Goal: Task Accomplishment & Management: Complete application form

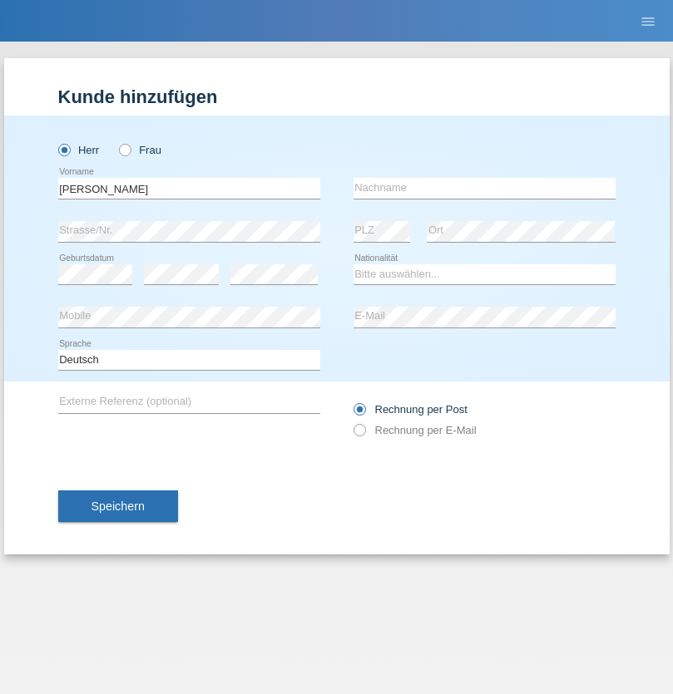
type input "[PERSON_NAME]"
click at [484, 188] on input "text" at bounding box center [484, 188] width 262 height 21
type input "Müller"
select select "CH"
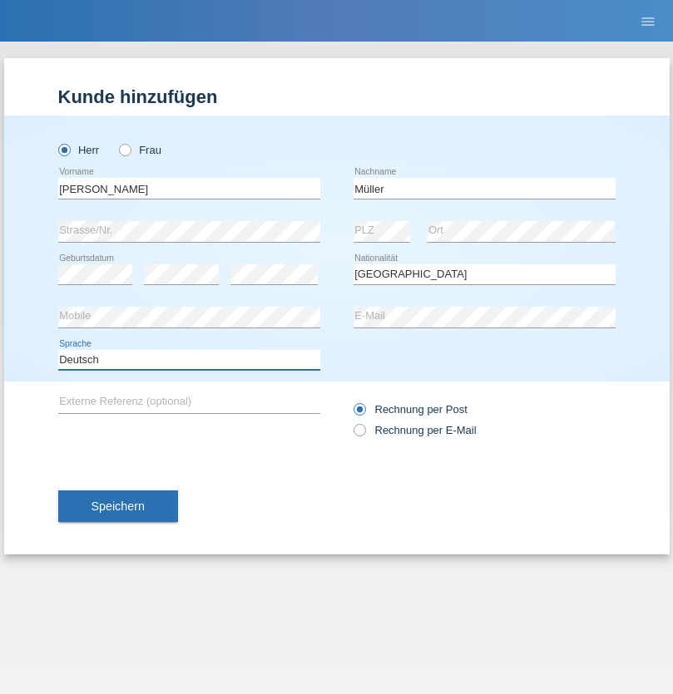
select select "en"
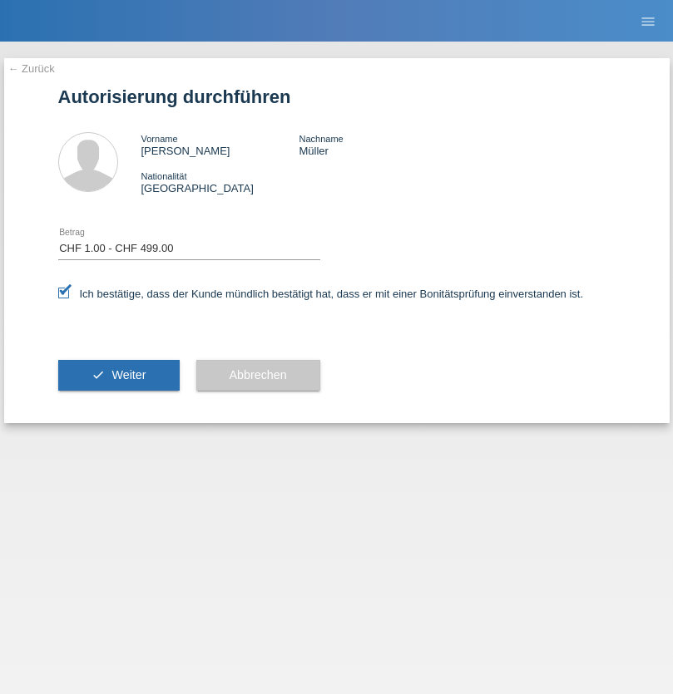
select select "1"
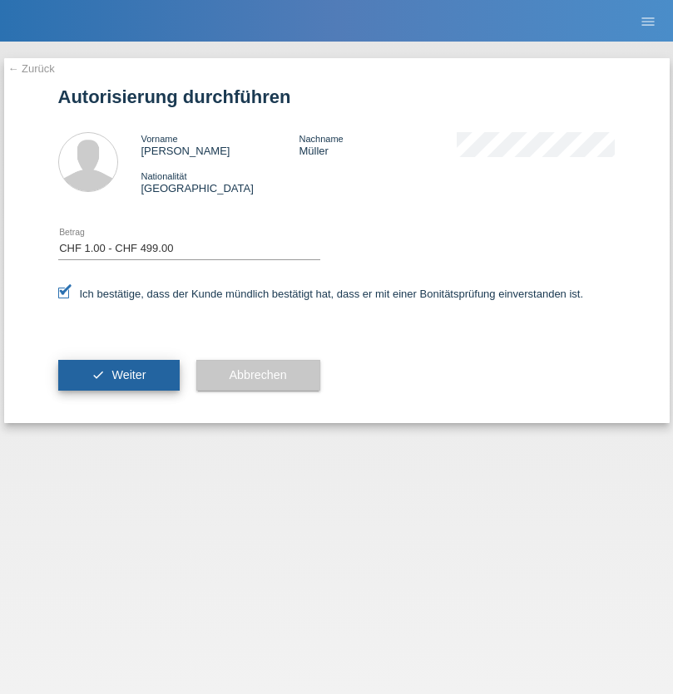
click at [118, 375] on span "Weiter" at bounding box center [128, 374] width 34 height 13
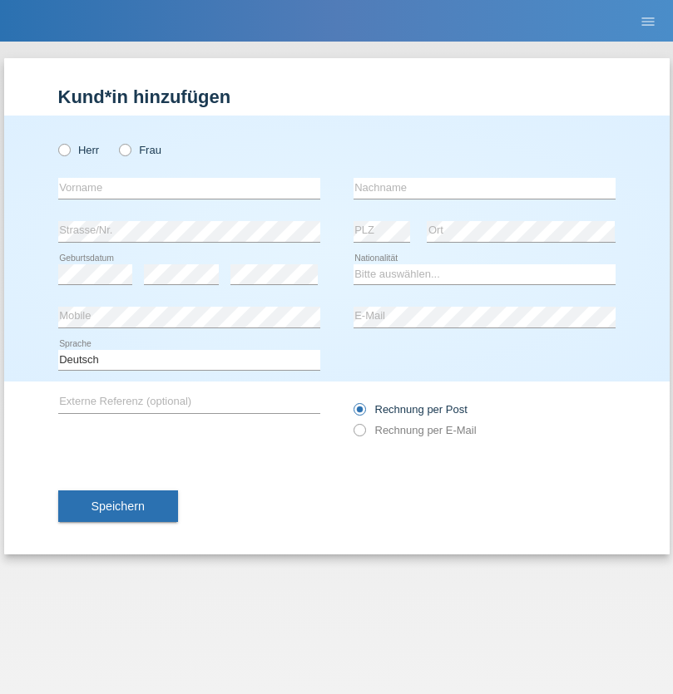
radio input "true"
click at [189, 188] on input "text" at bounding box center [189, 188] width 262 height 21
type input "Bastri"
click at [484, 188] on input "text" at bounding box center [484, 188] width 262 height 21
type input "Ajdari"
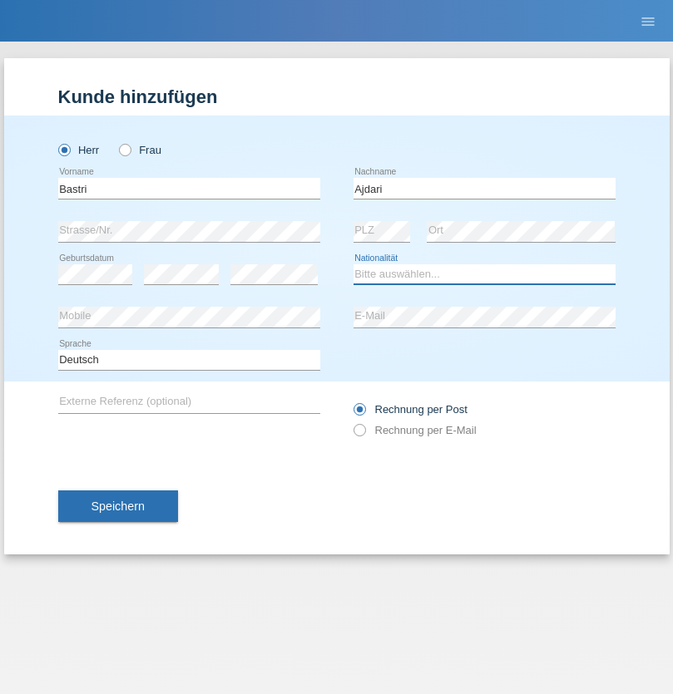
select select "MK"
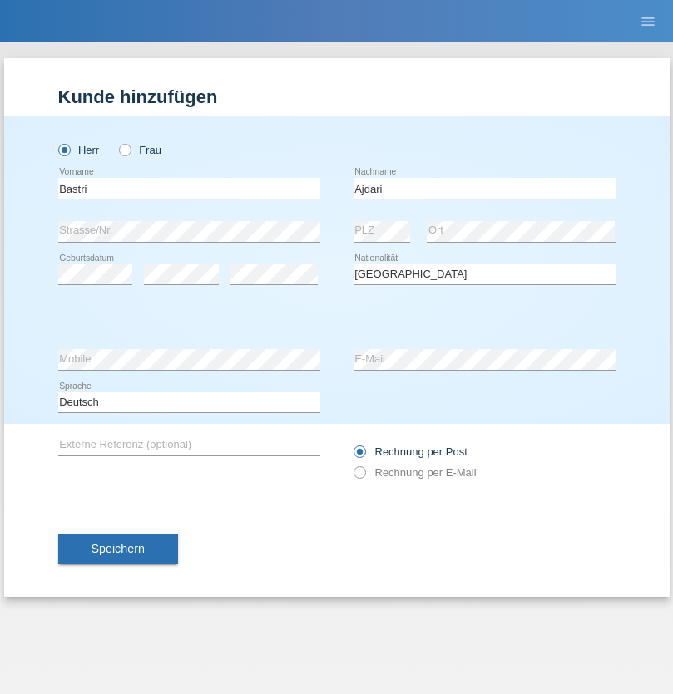
select select "C"
select select "01"
select select "02"
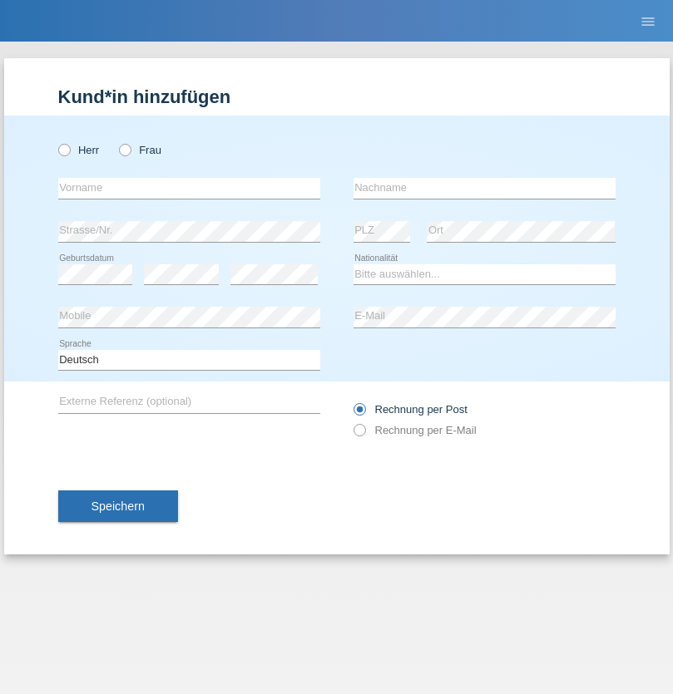
radio input "true"
click at [189, 188] on input "text" at bounding box center [189, 188] width 262 height 21
type input "Besmir"
click at [484, 188] on input "text" at bounding box center [484, 188] width 262 height 21
type input "Ukzmaili"
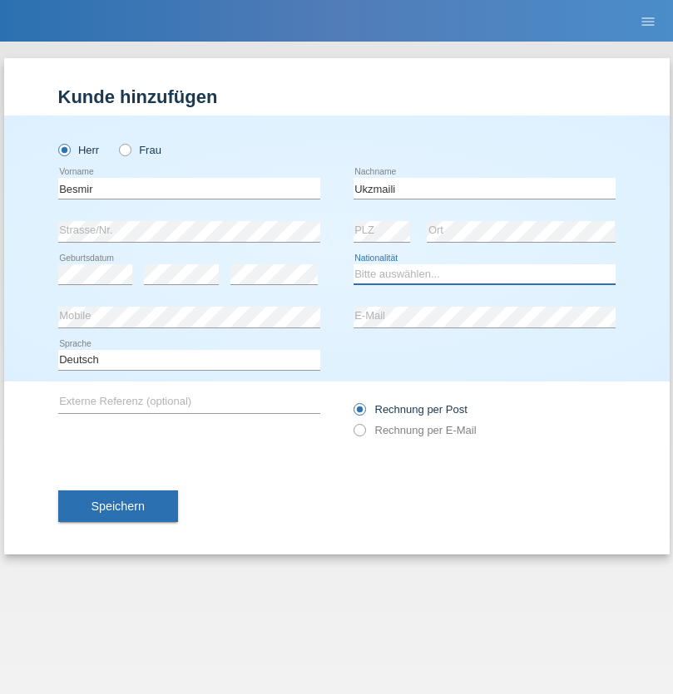
select select "CH"
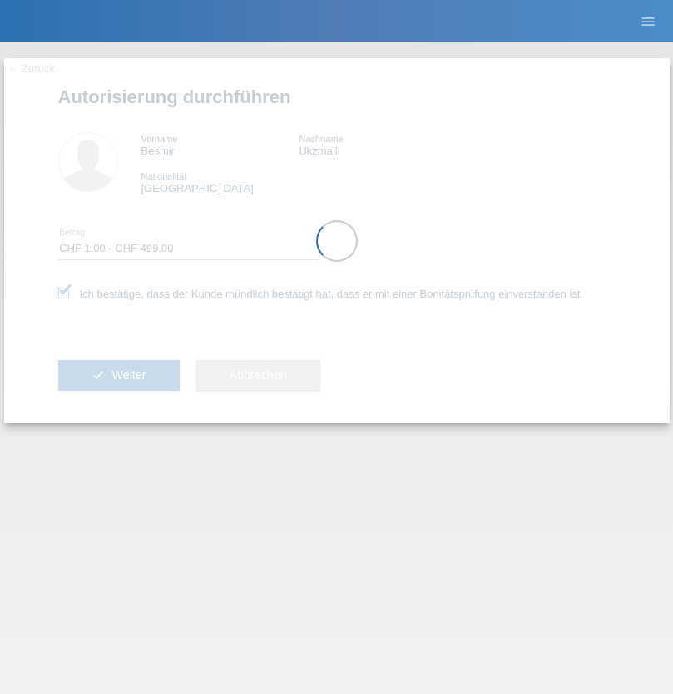
select select "1"
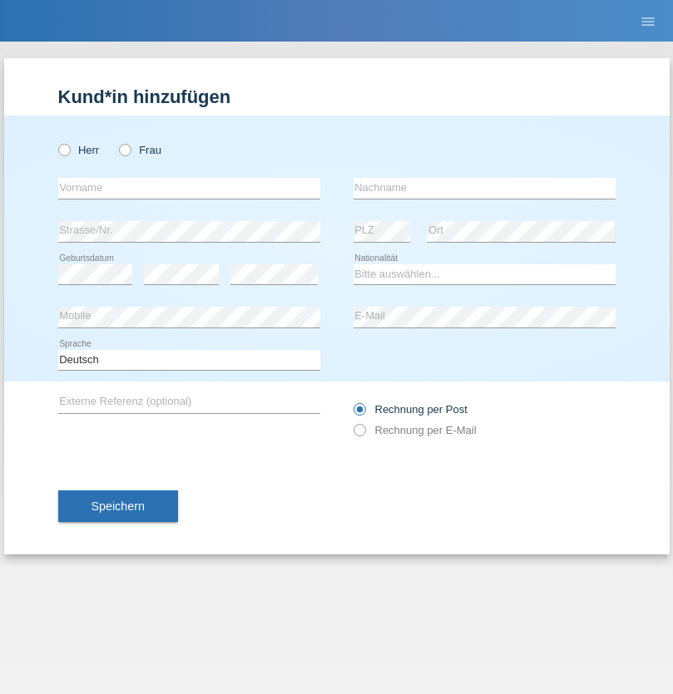
radio input "true"
click at [189, 188] on input "text" at bounding box center [189, 188] width 262 height 21
type input "Sebastian"
click at [484, 188] on input "text" at bounding box center [484, 188] width 262 height 21
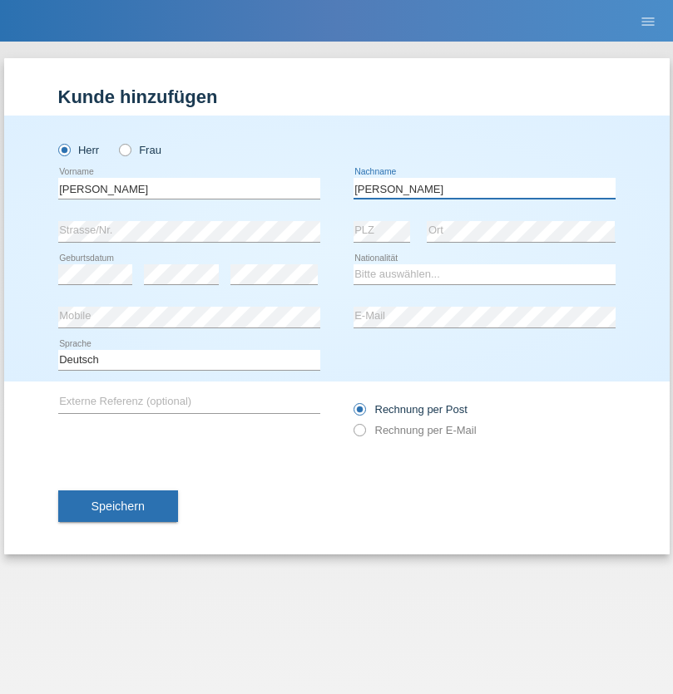
type input "Kuczynski"
select select "PL"
select select "C"
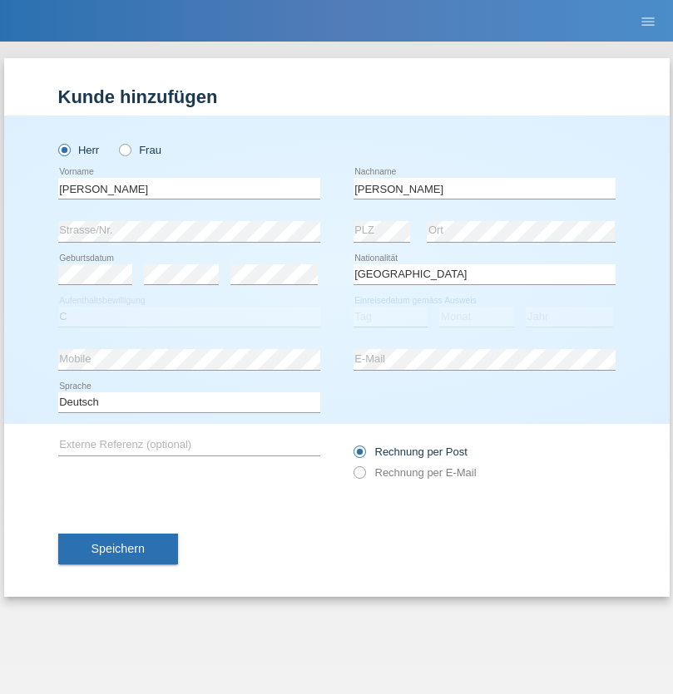
select select "16"
select select "04"
select select "2010"
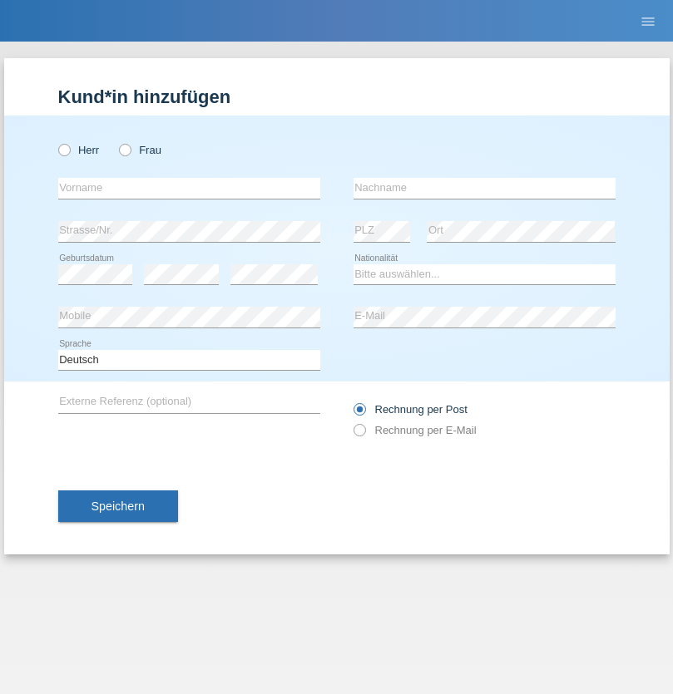
radio input "true"
click at [189, 188] on input "text" at bounding box center [189, 188] width 262 height 21
type input "Antonio"
click at [484, 188] on input "text" at bounding box center [484, 188] width 262 height 21
type input "Guelmes"
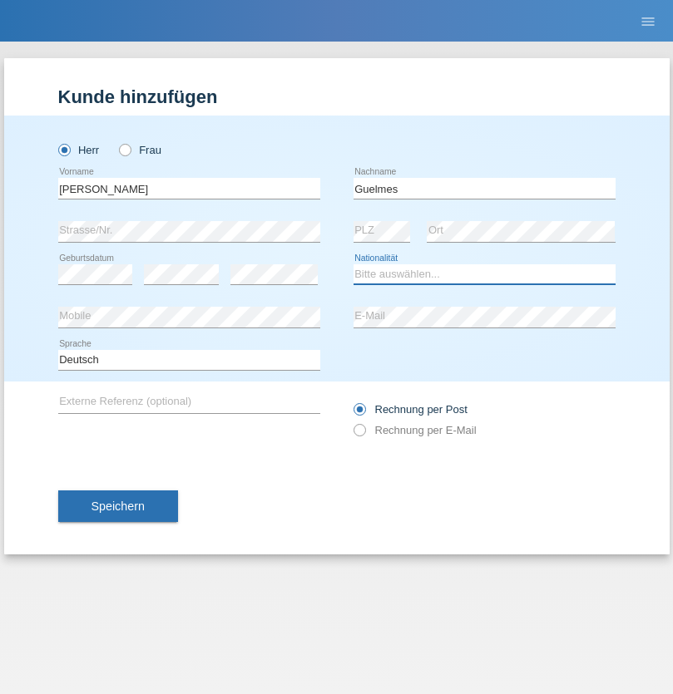
select select "CU"
select select "C"
select select "12"
select select "07"
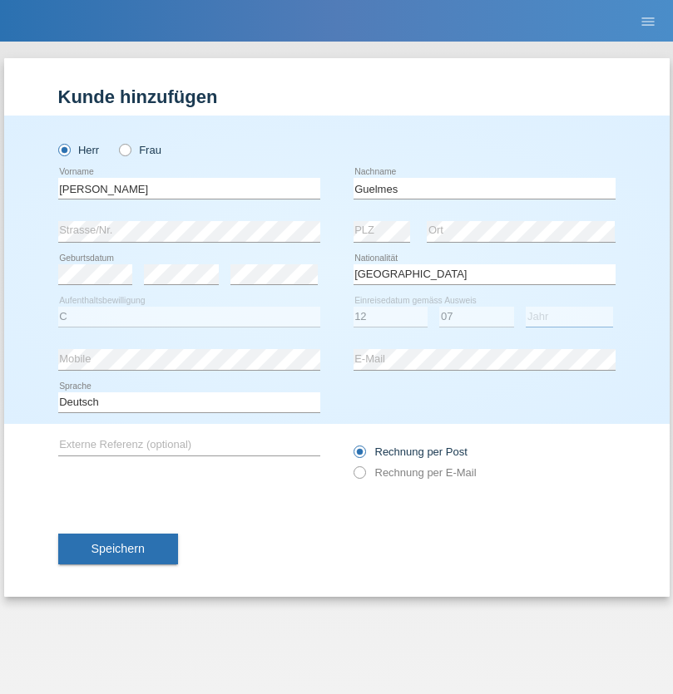
select select "2021"
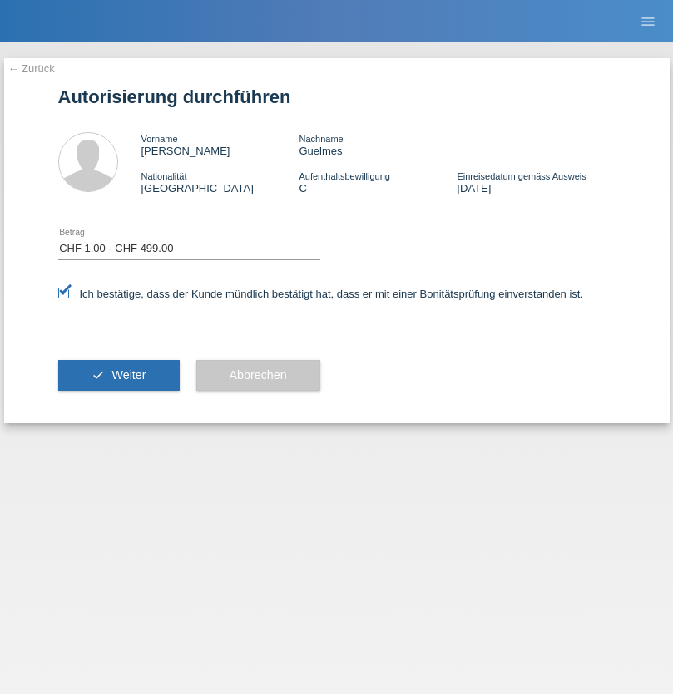
select select "1"
click at [118, 375] on span "Weiter" at bounding box center [128, 374] width 34 height 13
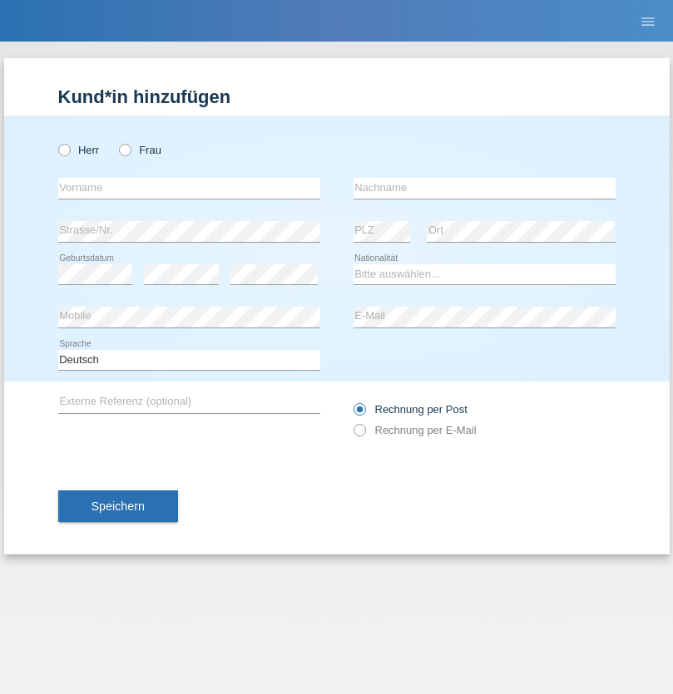
radio input "true"
click at [189, 188] on input "text" at bounding box center [189, 188] width 262 height 21
type input "Ridvan"
click at [484, 188] on input "text" at bounding box center [484, 188] width 262 height 21
type input "Doran"
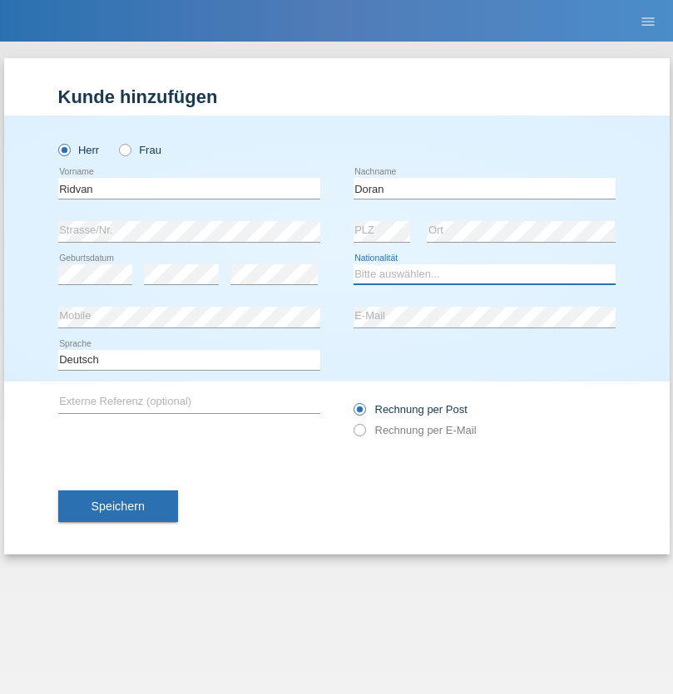
select select "TR"
select select "C"
select select "08"
select select "01"
select select "1991"
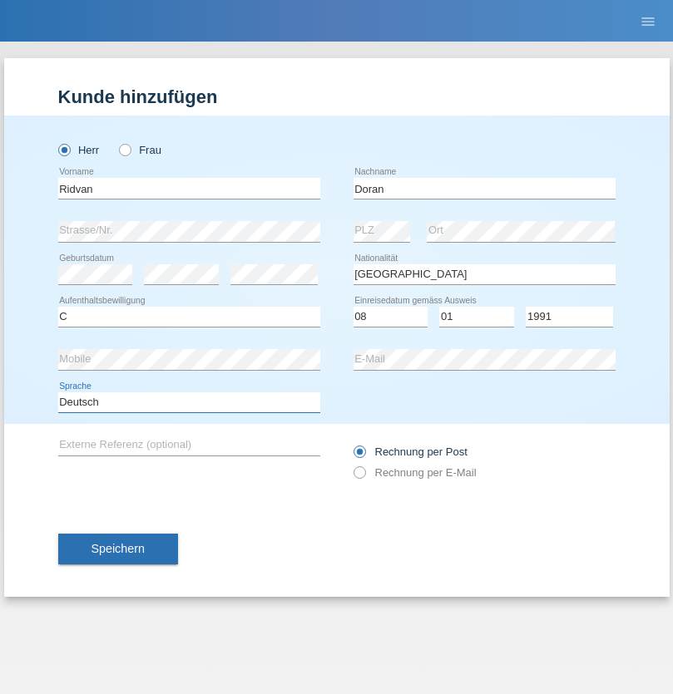
select select "en"
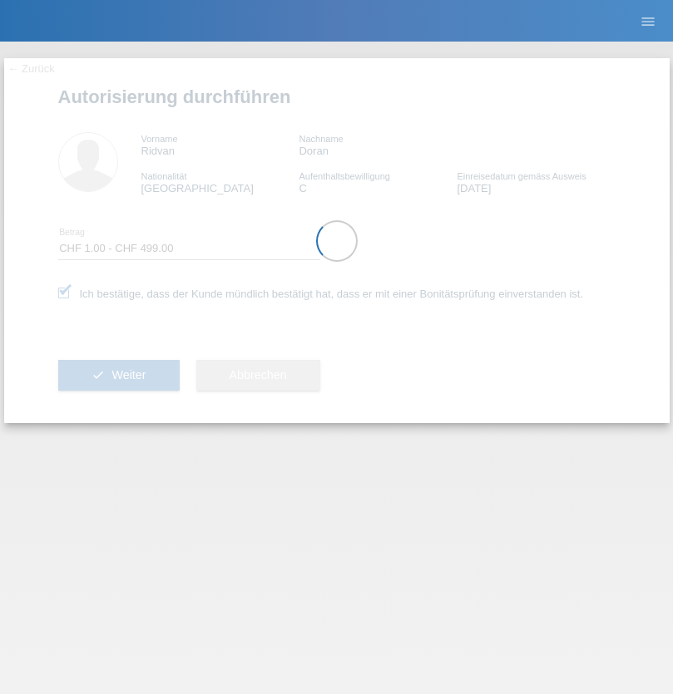
select select "1"
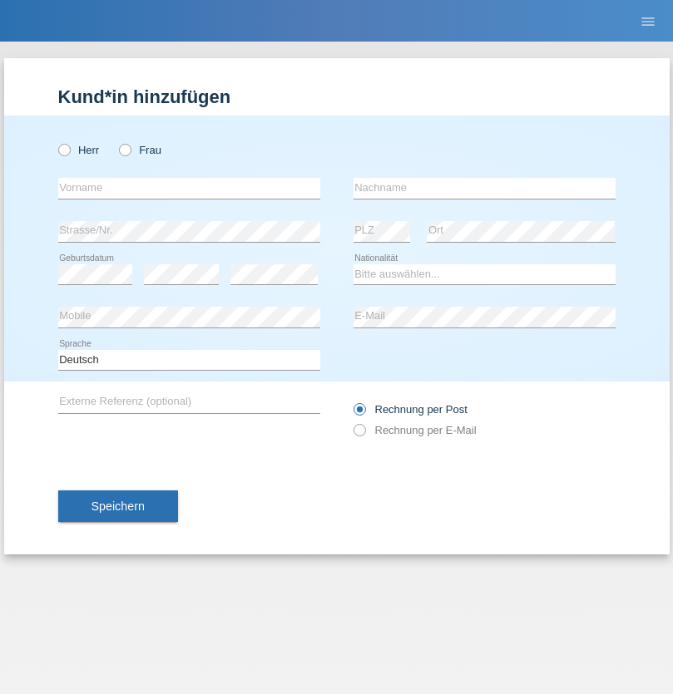
radio input "true"
click at [189, 188] on input "text" at bounding box center [189, 188] width 262 height 21
type input "Denise"
click at [484, 188] on input "text" at bounding box center [484, 188] width 262 height 21
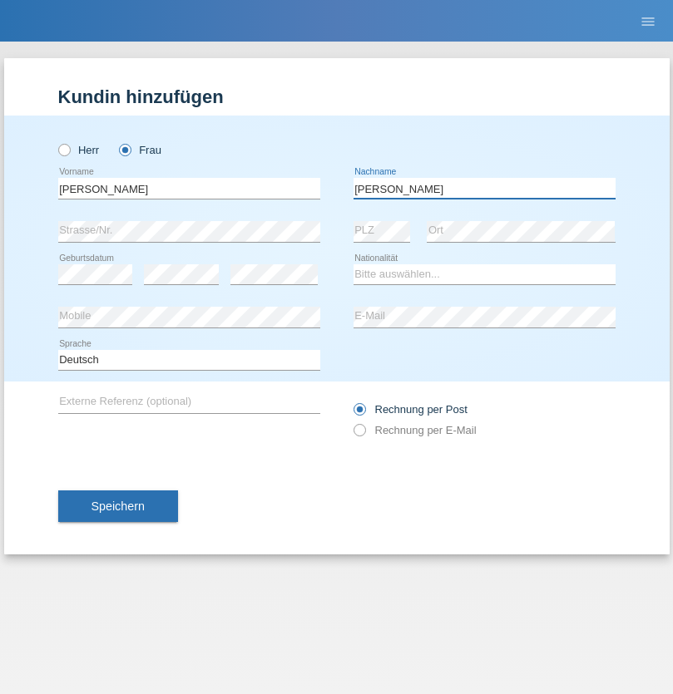
type input "Edward"
select select "CH"
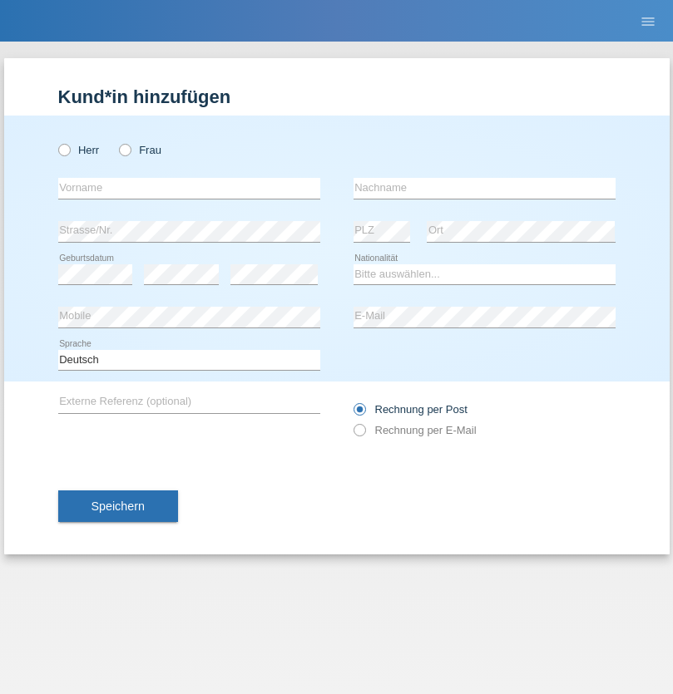
radio input "true"
click at [189, 188] on input "text" at bounding box center [189, 188] width 262 height 21
type input "[PERSON_NAME]"
click at [484, 188] on input "text" at bounding box center [484, 188] width 262 height 21
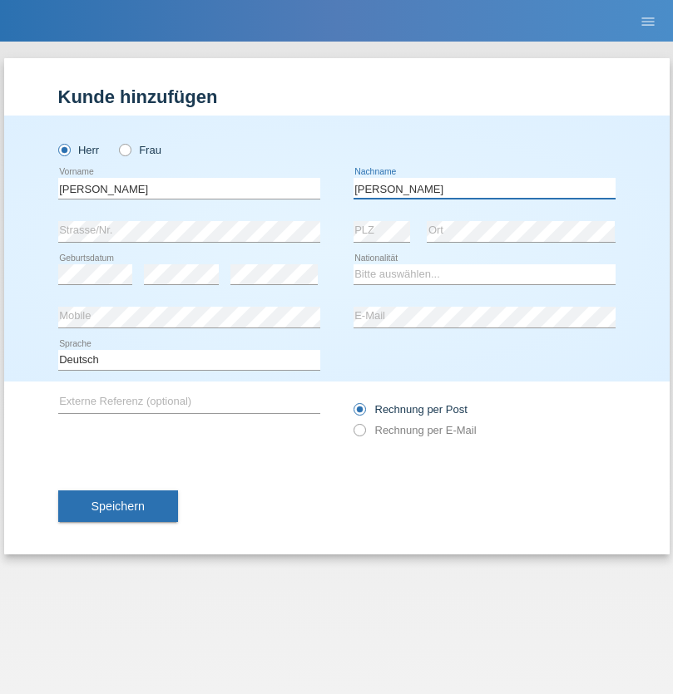
type input "[PERSON_NAME]"
select select "CH"
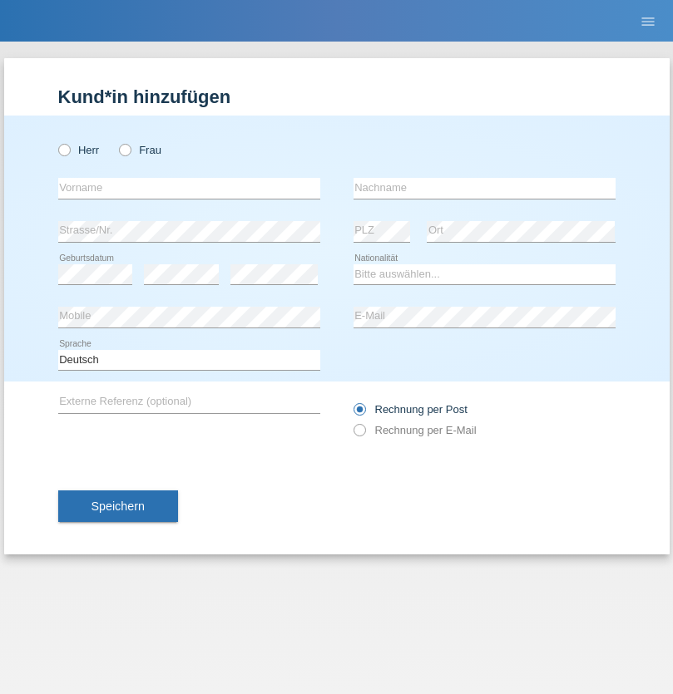
radio input "true"
click at [189, 188] on input "text" at bounding box center [189, 188] width 262 height 21
type input "[PERSON_NAME]"
click at [484, 188] on input "text" at bounding box center [484, 188] width 262 height 21
type input "Selmonaj"
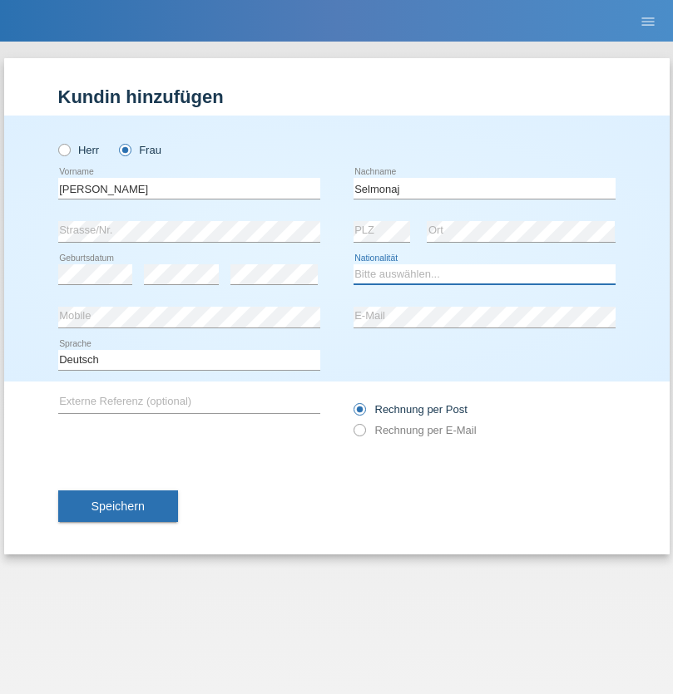
select select "CH"
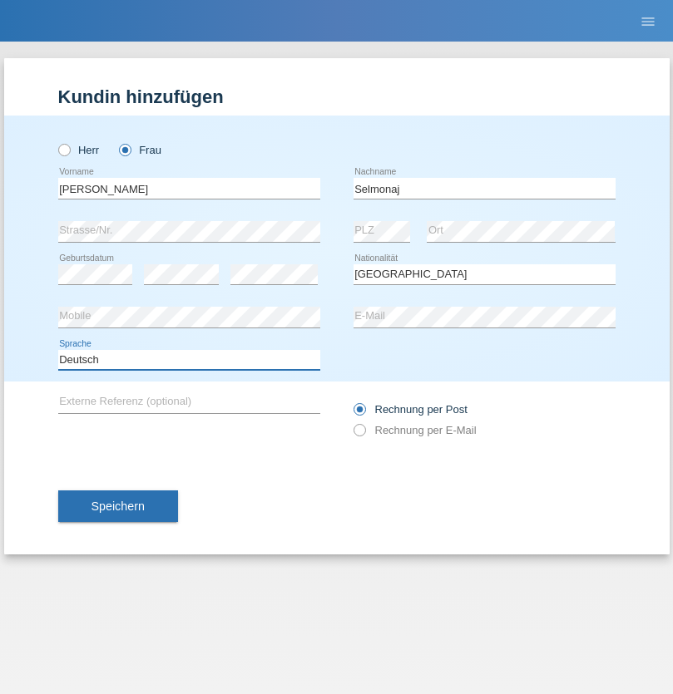
select select "en"
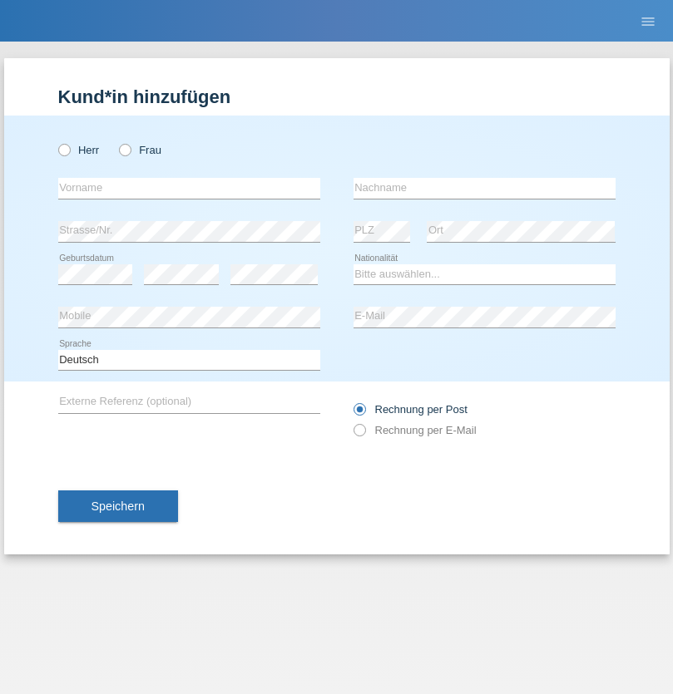
radio input "true"
click at [189, 188] on input "text" at bounding box center [189, 188] width 262 height 21
type input "[PERSON_NAME]"
click at [484, 188] on input "text" at bounding box center [484, 188] width 262 height 21
type input "Mehlhorn"
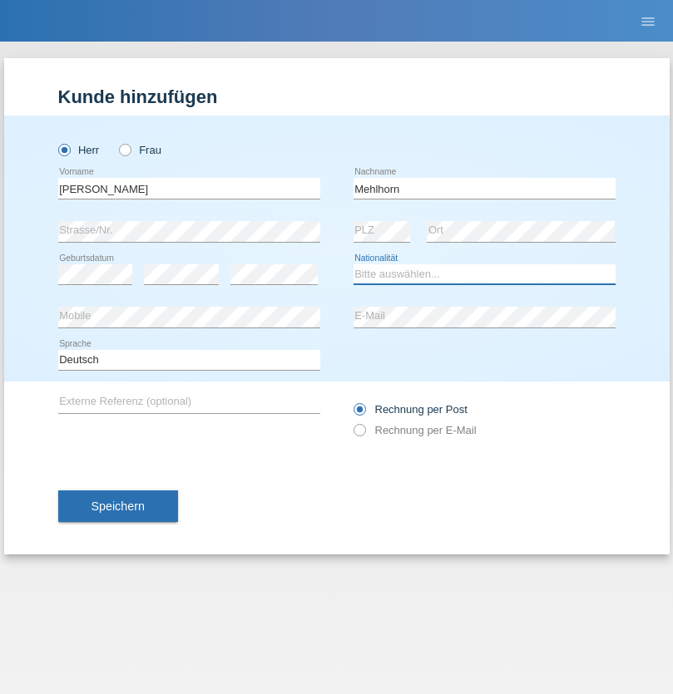
select select "CH"
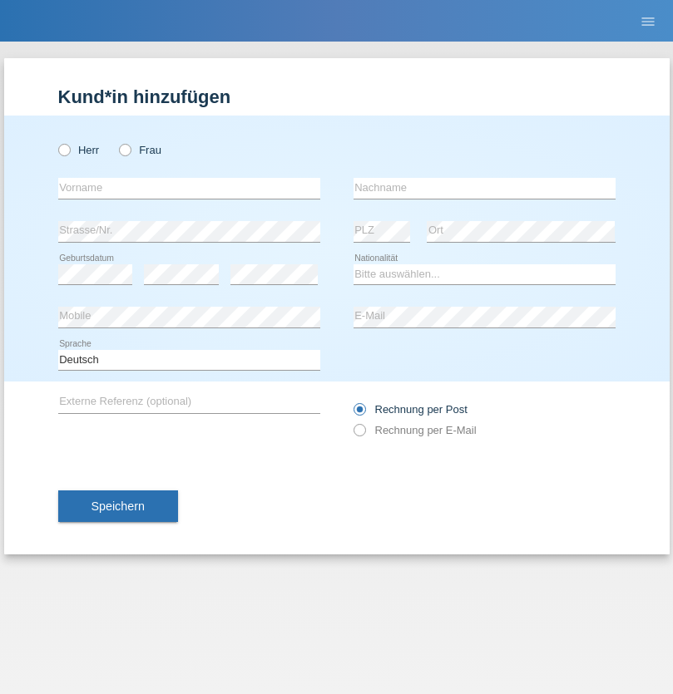
radio input "true"
click at [189, 188] on input "text" at bounding box center [189, 188] width 262 height 21
type input "[PERSON_NAME]"
click at [484, 188] on input "text" at bounding box center [484, 188] width 262 height 21
type input "Papuc"
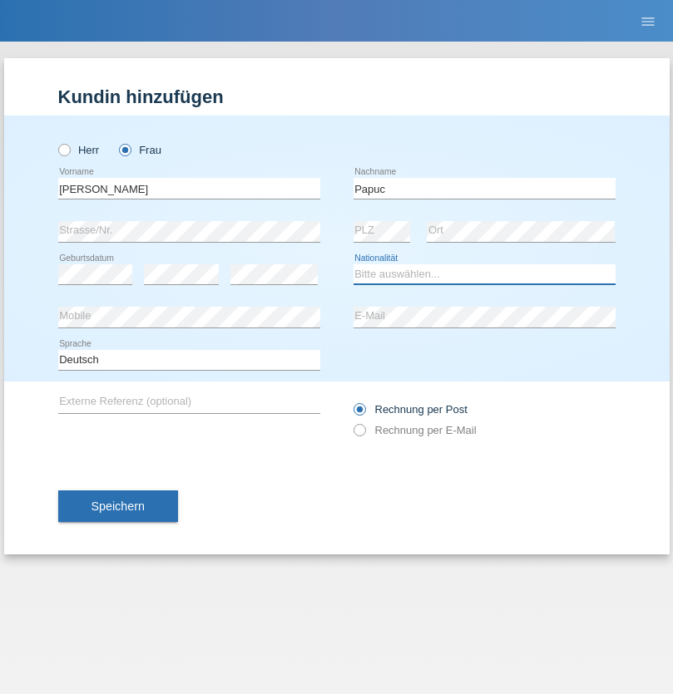
select select "RO"
select select "C"
select select "30"
select select "07"
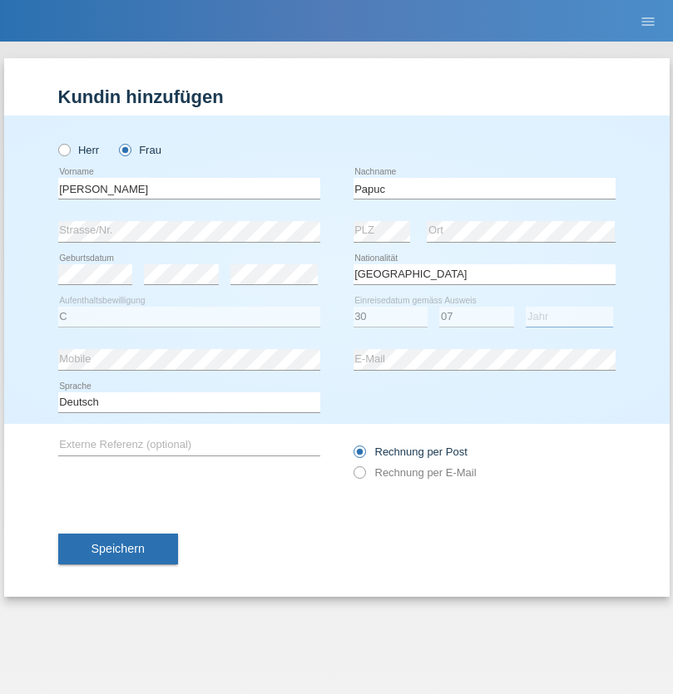
select select "2019"
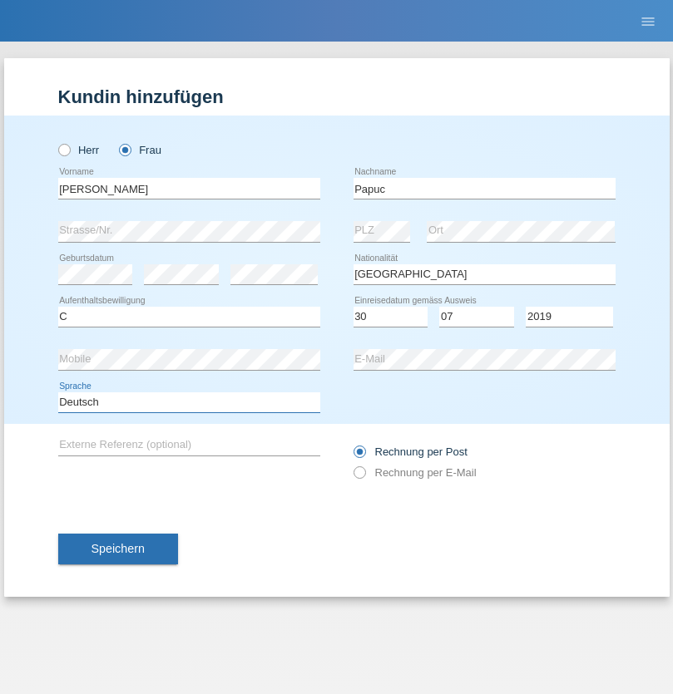
select select "en"
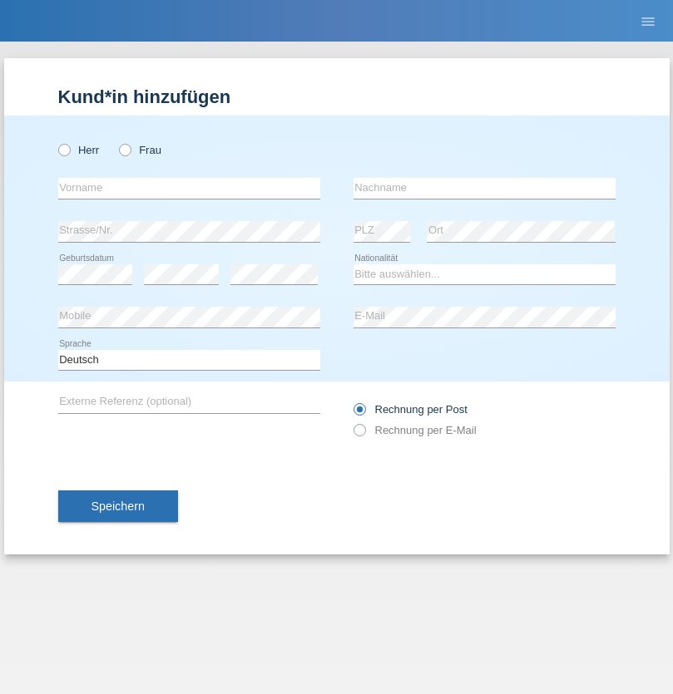
radio input "true"
click at [189, 188] on input "text" at bounding box center [189, 188] width 262 height 21
type input "Dikbaş"
click at [484, 188] on input "text" at bounding box center [484, 188] width 262 height 21
type input "Nuray"
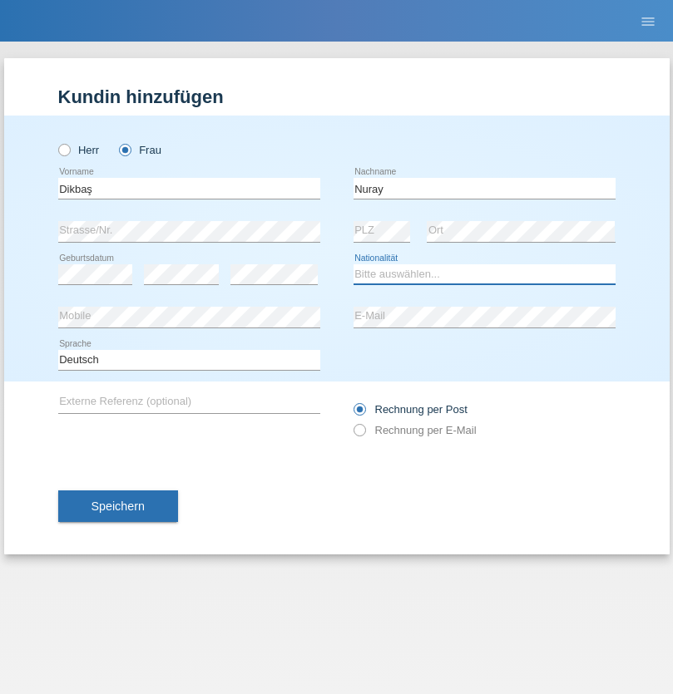
select select "TR"
select select "C"
select select "09"
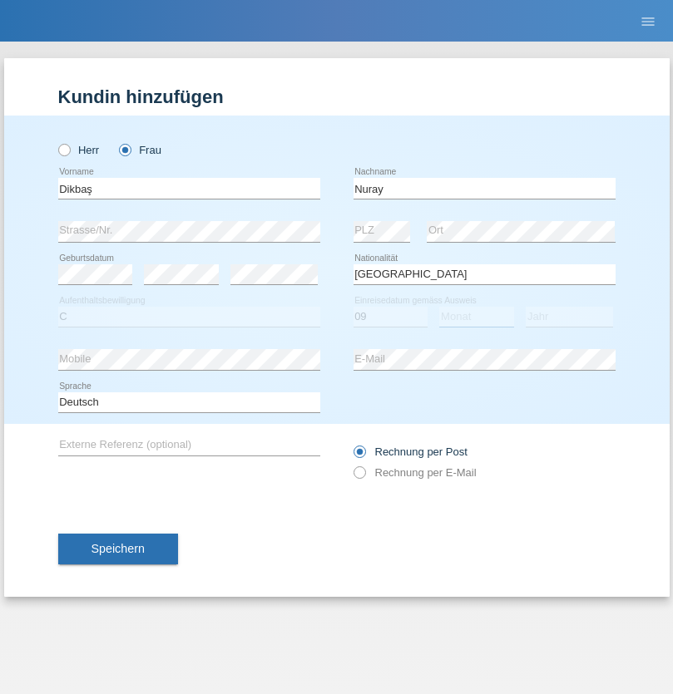
select select "11"
select select "1994"
